Goal: Task Accomplishment & Management: Manage account settings

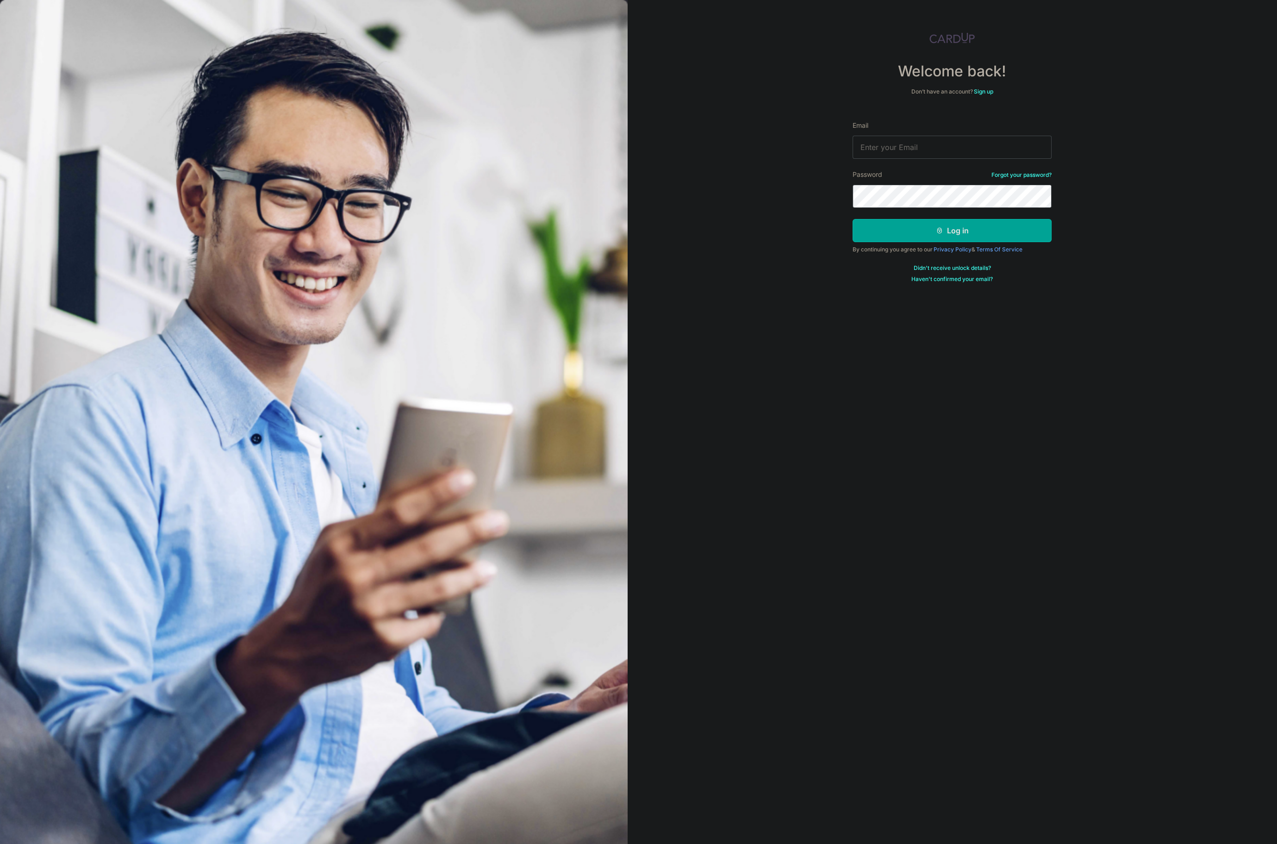
click at [897, 159] on form "Email Password Forgot your password? Log in By continuing you agree to our Priv…" at bounding box center [952, 198] width 199 height 169
click at [907, 151] on input "Email" at bounding box center [952, 147] width 199 height 23
type input "[EMAIL_ADDRESS][DOMAIN_NAME]"
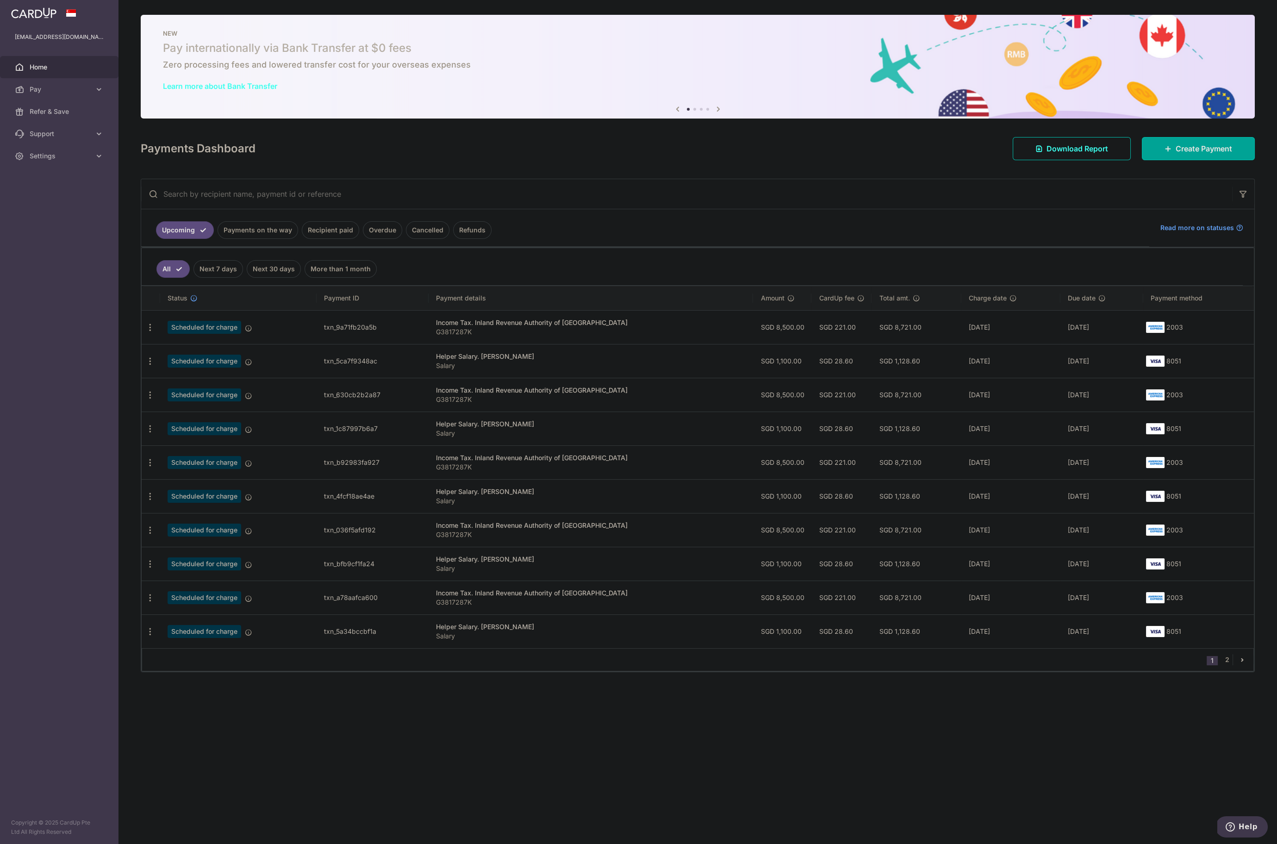
click at [553, 722] on div "× Pause Schedule Pause all future payments in this series Pause just this one p…" at bounding box center [698, 422] width 1159 height 844
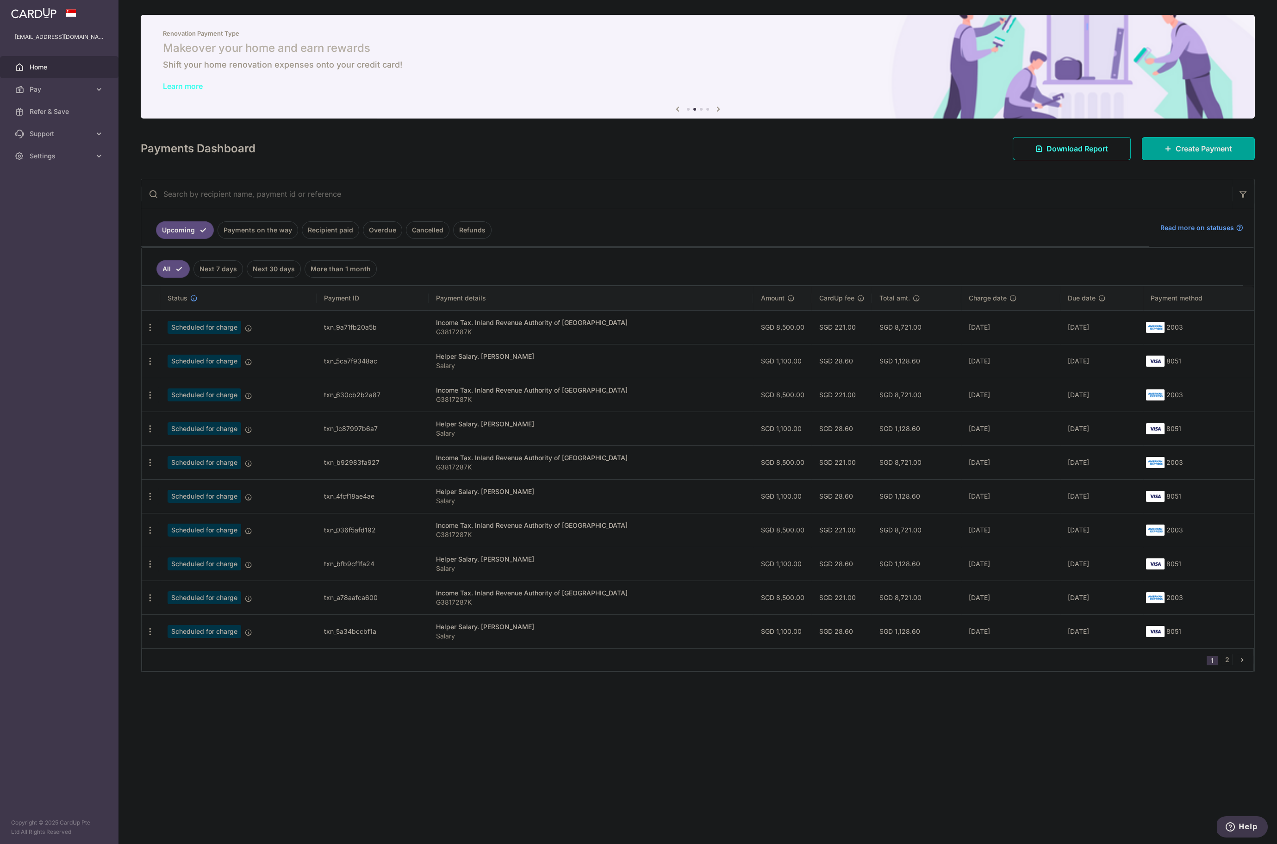
click at [40, 430] on aside "vlebedz.v@gmail.com Home Pay Payments Recipients Cards Refer & Save Support FAQ…" at bounding box center [59, 422] width 119 height 844
